Goal: Task Accomplishment & Management: Use online tool/utility

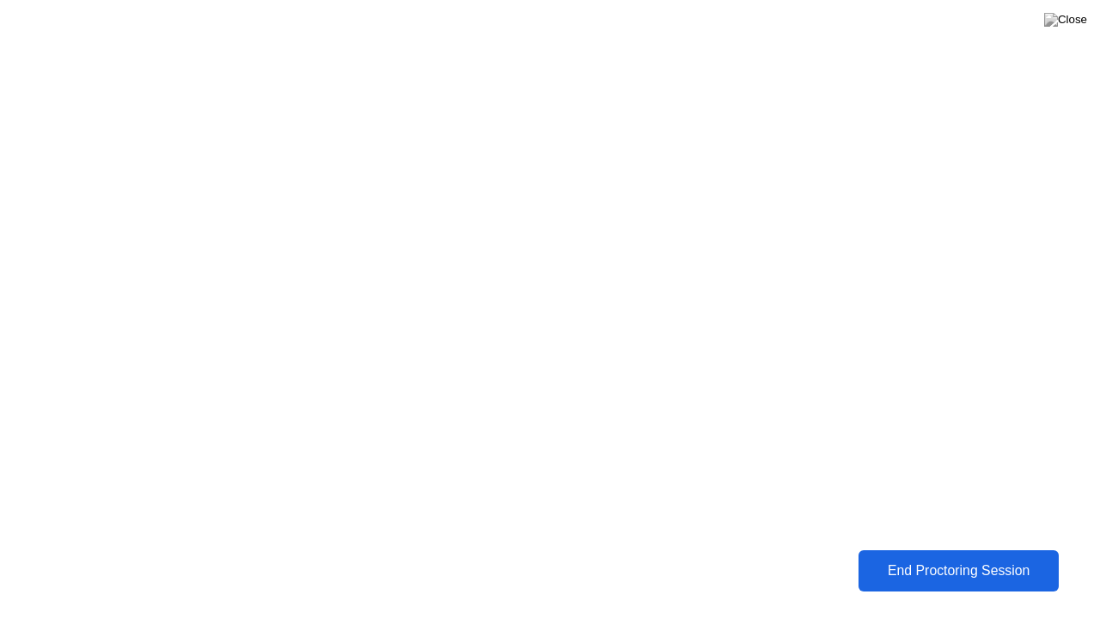
click at [903, 584] on button "End Proctoring Session" at bounding box center [958, 570] width 208 height 43
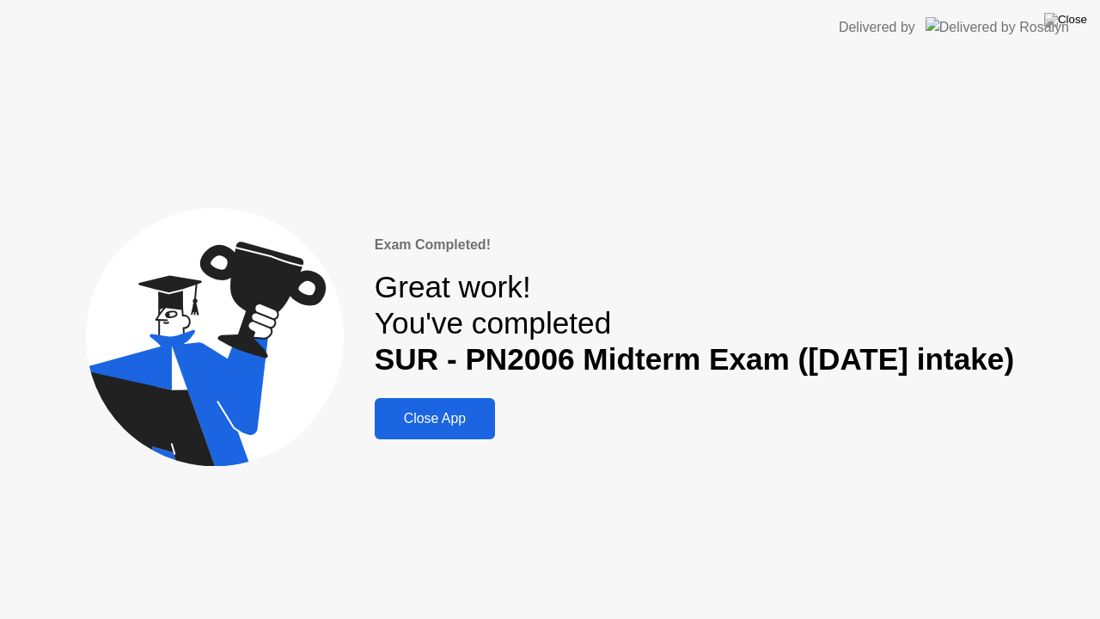
click at [401, 420] on div "Close App" at bounding box center [435, 418] width 110 height 15
